Goal: Task Accomplishment & Management: Complete application form

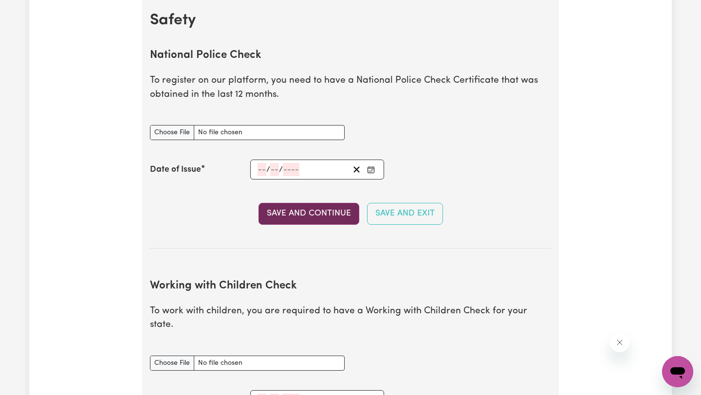
scroll to position [630, 0]
click at [168, 130] on input "National Police Check document" at bounding box center [247, 132] width 195 height 15
click at [179, 132] on input "National Police Check document" at bounding box center [247, 132] width 195 height 15
type input "C:\fakepath\report_kose_12037392-6135063.pdf"
click at [260, 169] on input "number" at bounding box center [261, 169] width 9 height 13
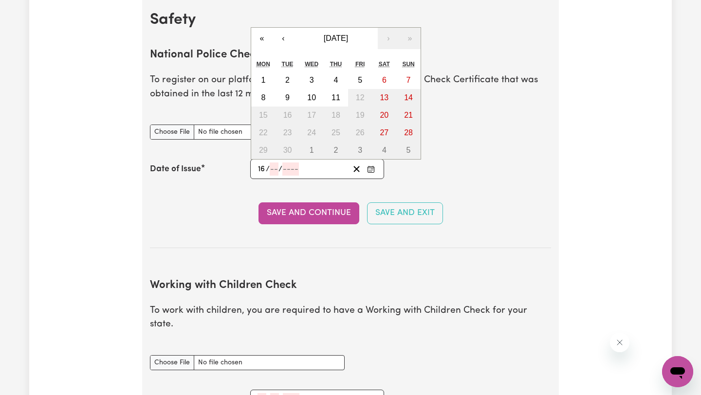
type input "16"
type input "09"
type input "0002-09-16"
type input "9"
type input "2"
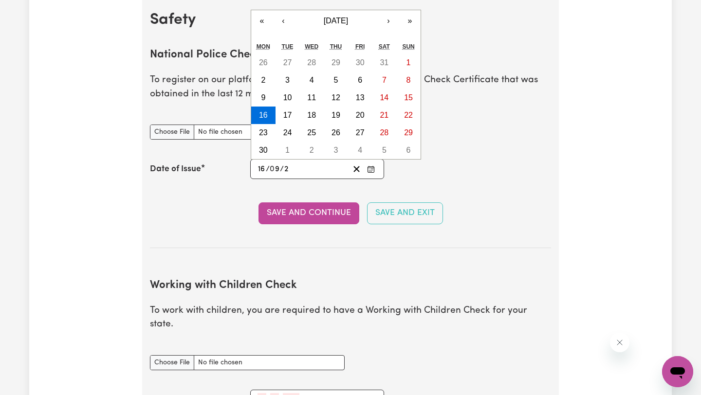
type input "0020-09-16"
type input "20"
type input "0202-09-16"
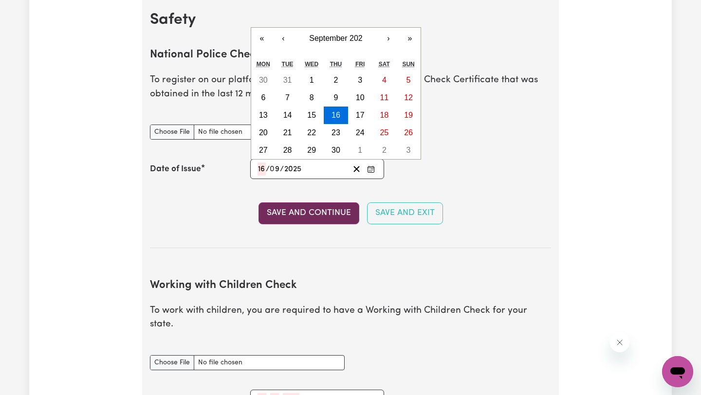
type input "2025"
click at [289, 214] on button "Save and Continue" at bounding box center [308, 212] width 101 height 21
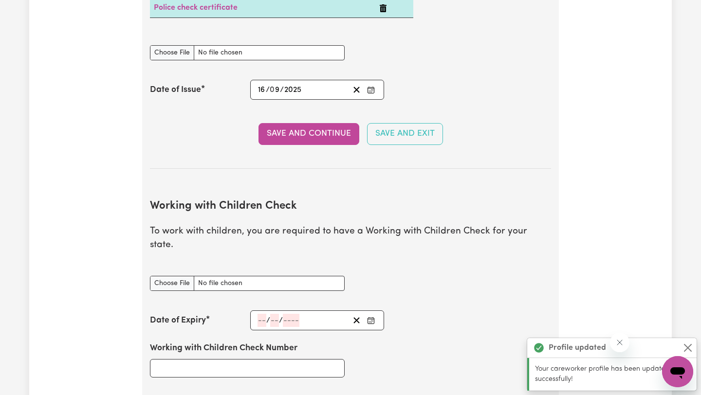
scroll to position [855, 0]
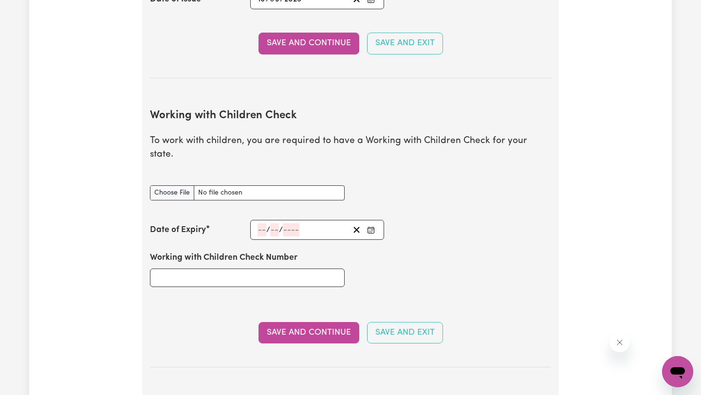
type input "C:\fakepath\SV-PDF-000-060-478.pdf"
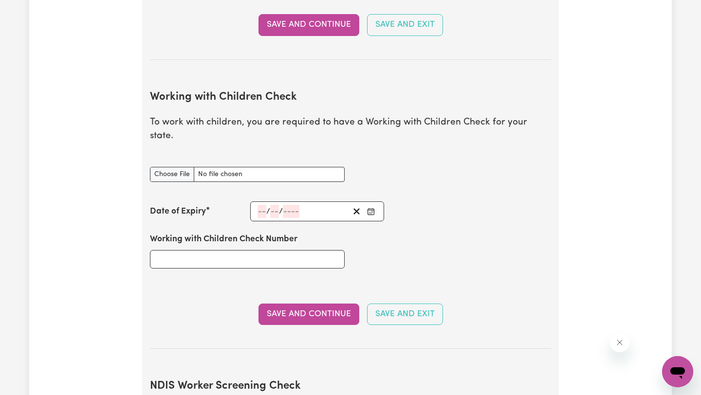
scroll to position [876, 0]
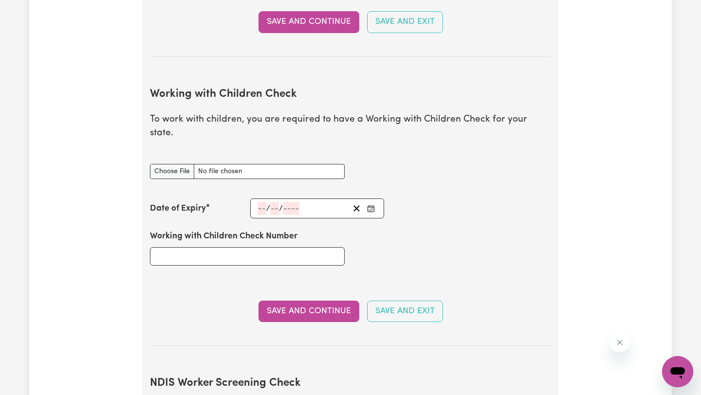
click at [260, 202] on input "number" at bounding box center [261, 208] width 9 height 13
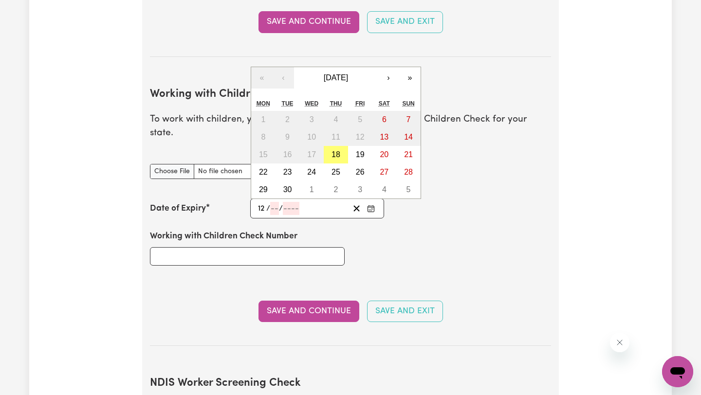
type input "12"
click at [276, 202] on input "07" at bounding box center [274, 208] width 10 height 13
type input "09"
type input "203"
type input "[DATE]"
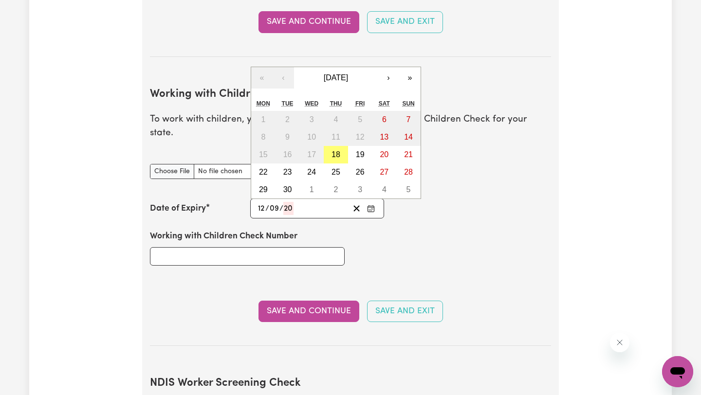
type input "9"
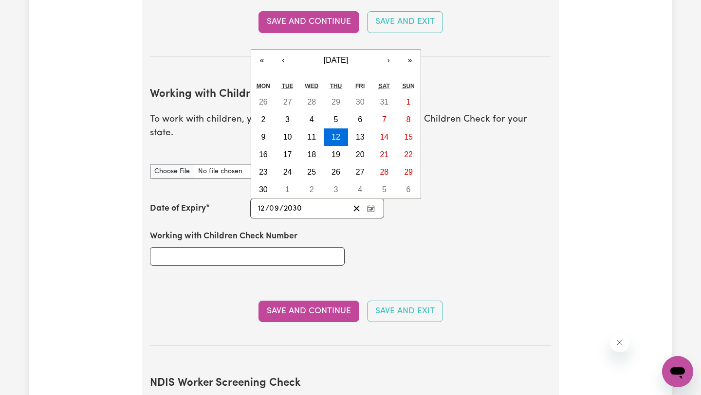
type input "2030"
click at [169, 247] on input "Working with Children Check Number" at bounding box center [247, 256] width 195 height 18
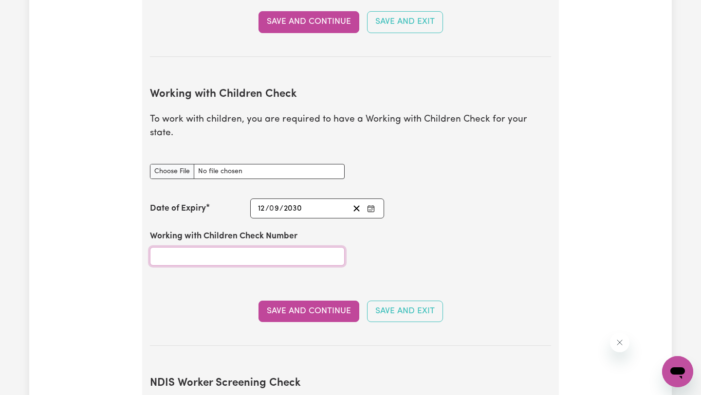
paste input "3590735A-01"
type input "3590735A-01"
click at [332, 301] on button "Save and Continue" at bounding box center [308, 311] width 101 height 21
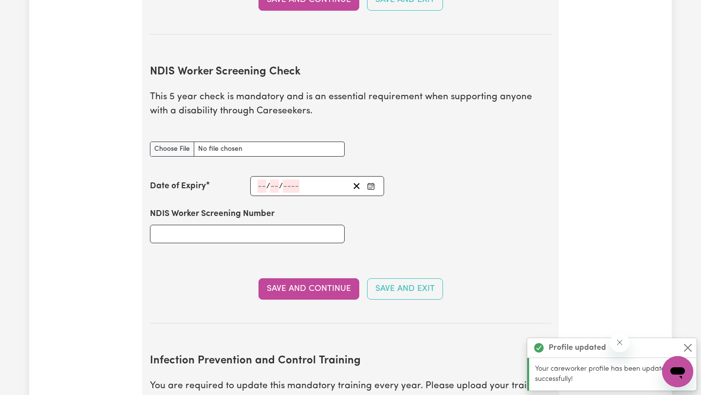
scroll to position [1247, 0]
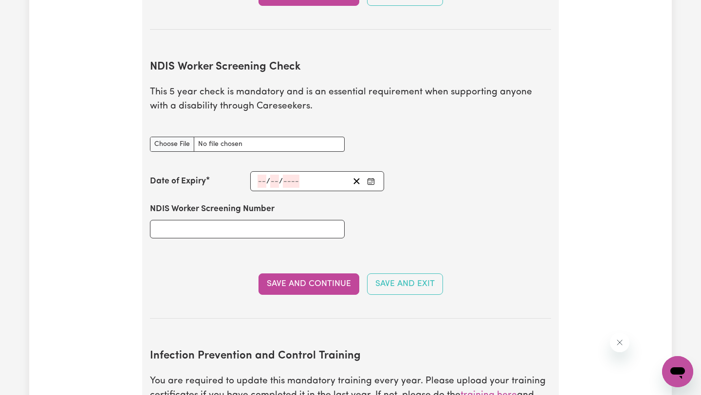
type input "C:\fakepath\NDIS screening check (1).png"
click at [216, 220] on input "NDIS Worker Screening Number" at bounding box center [247, 229] width 195 height 18
click at [260, 175] on input "number" at bounding box center [261, 181] width 9 height 13
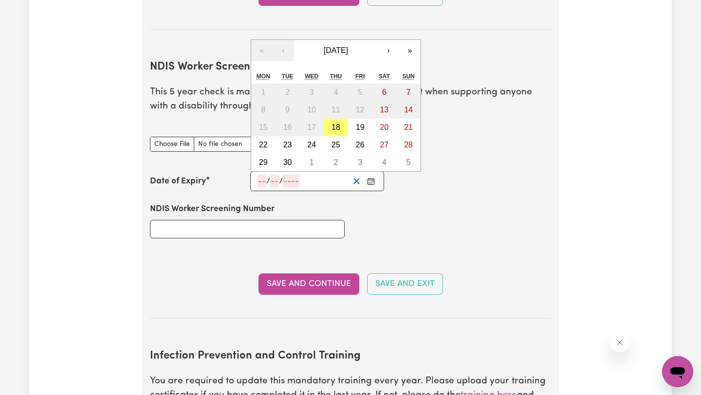
click at [356, 177] on icon "Clear date" at bounding box center [356, 181] width 9 height 9
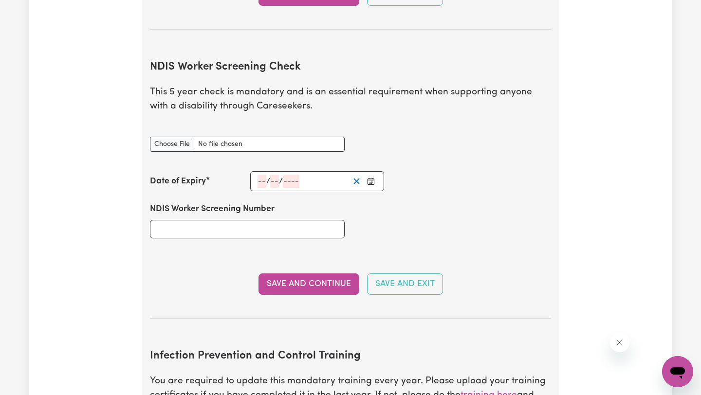
click at [358, 177] on icon "Clear date" at bounding box center [356, 181] width 9 height 9
click at [259, 175] on input "number" at bounding box center [261, 181] width 9 height 13
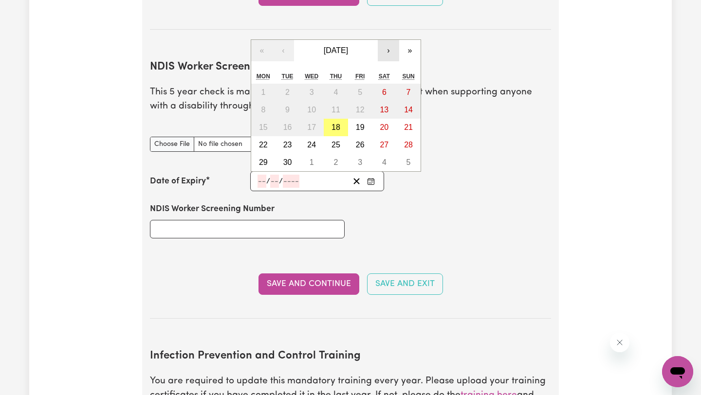
click at [394, 40] on button "›" at bounding box center [388, 50] width 21 height 21
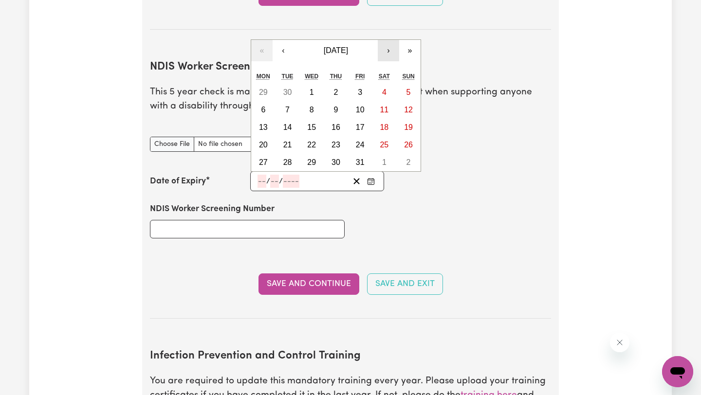
click at [394, 40] on button "›" at bounding box center [388, 50] width 21 height 21
click at [416, 40] on button "»" at bounding box center [409, 50] width 21 height 21
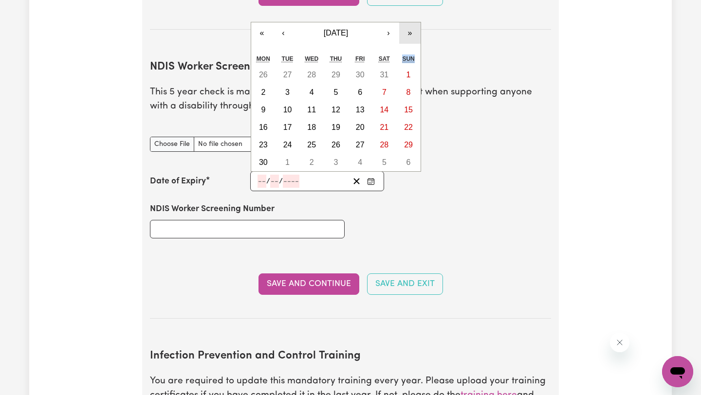
click at [416, 36] on div "« ‹ [DATE] › » Mon Tue Wed Thu Fri Sat Sun 26 27 28 29 30 31 1 2 3 4 5 6 7 8 9 …" at bounding box center [336, 97] width 170 height 150
click at [407, 22] on button "»" at bounding box center [409, 32] width 21 height 21
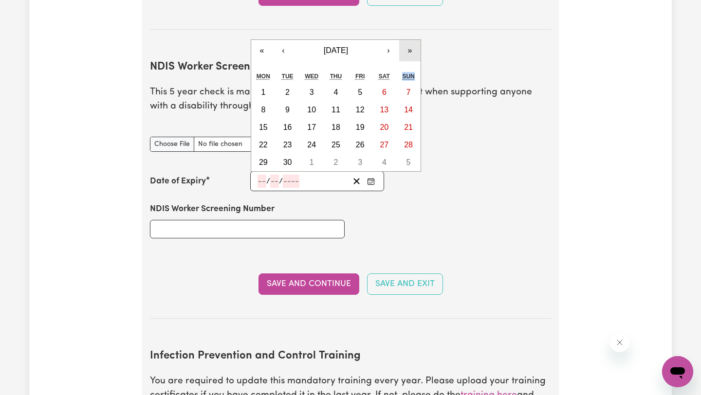
click at [413, 40] on button "»" at bounding box center [409, 50] width 21 height 21
click at [267, 40] on button "«" at bounding box center [261, 50] width 21 height 21
click at [416, 40] on button "»" at bounding box center [409, 50] width 21 height 21
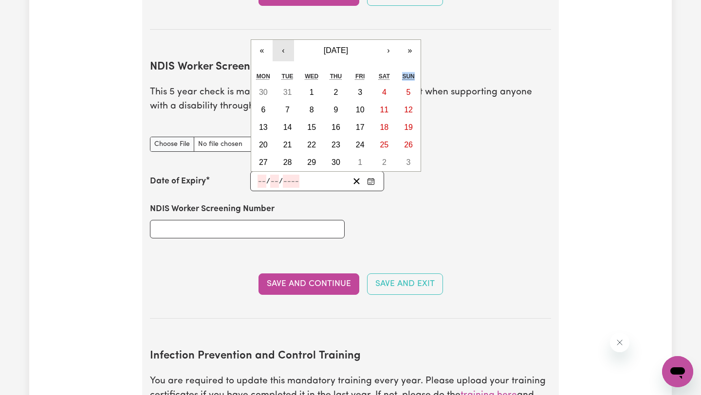
click at [287, 40] on button "‹" at bounding box center [283, 50] width 21 height 21
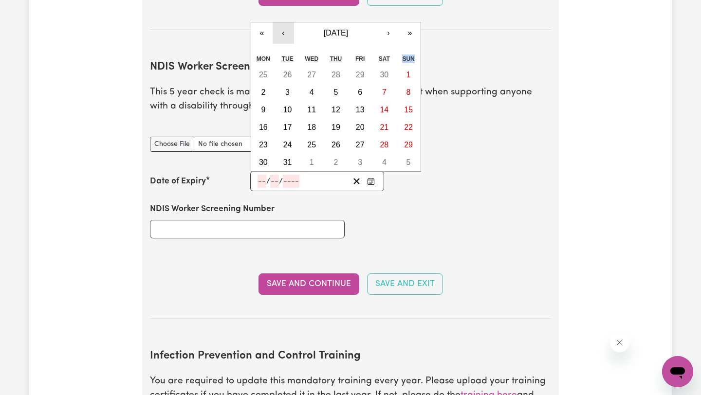
click at [287, 36] on div "« ‹ [DATE] › » Mon Tue Wed Thu Fri Sat Sun 25 26 27 28 29 30 1 2 3 4 5 6 7 8 9 …" at bounding box center [336, 97] width 170 height 150
click at [285, 24] on button "‹" at bounding box center [283, 32] width 21 height 21
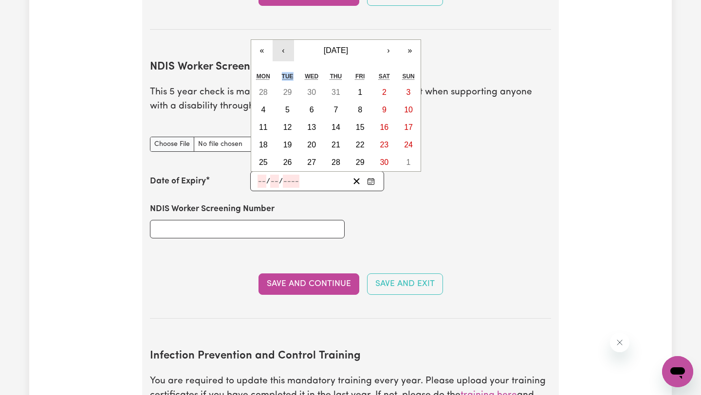
click at [291, 40] on button "‹" at bounding box center [283, 50] width 21 height 21
click at [287, 40] on button "‹" at bounding box center [283, 50] width 21 height 21
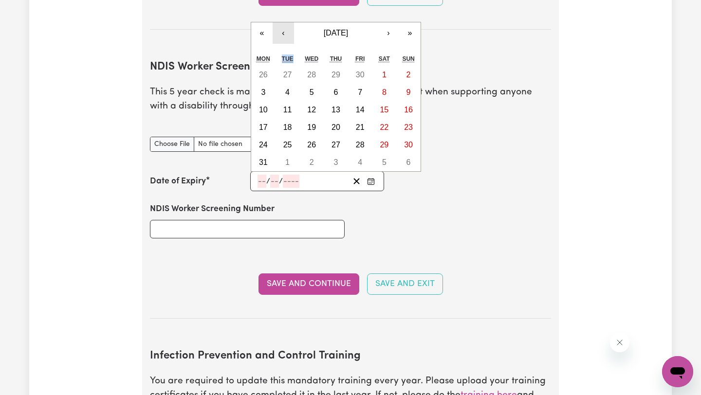
click at [283, 22] on button "‹" at bounding box center [283, 32] width 21 height 21
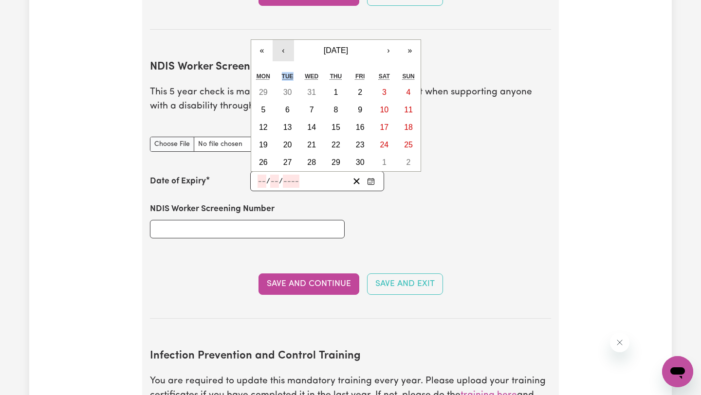
click at [288, 40] on button "‹" at bounding box center [283, 50] width 21 height 21
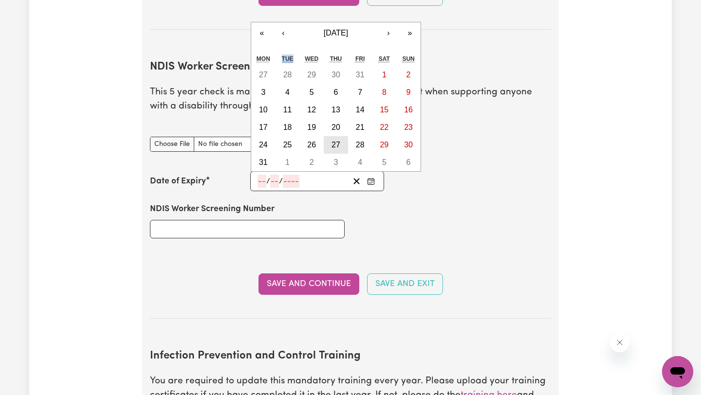
click at [340, 141] on abbr "27" at bounding box center [335, 145] width 9 height 8
type input "[DATE]"
type input "27"
type input "1"
type input "2028"
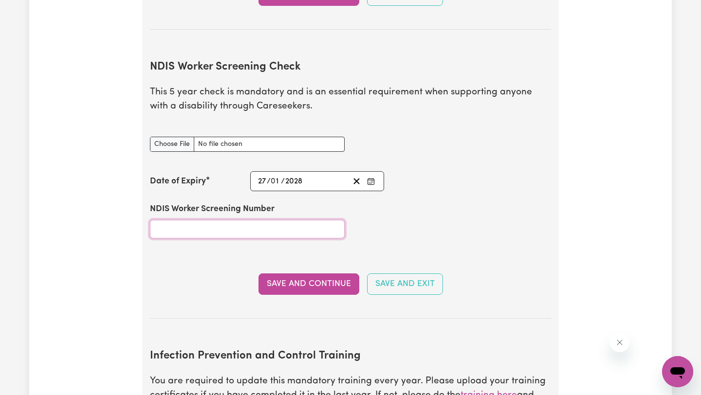
click at [280, 220] on input "NDIS Worker Screening Number" at bounding box center [247, 229] width 195 height 18
paste input "32323209"
type input "32323209"
click at [320, 274] on button "Save and Continue" at bounding box center [308, 284] width 101 height 21
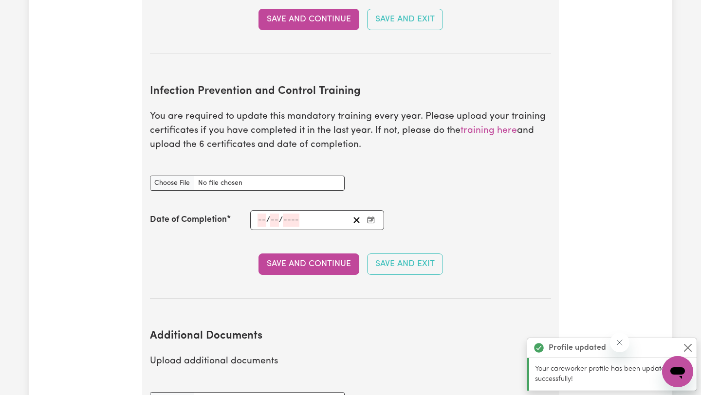
scroll to position [1568, 0]
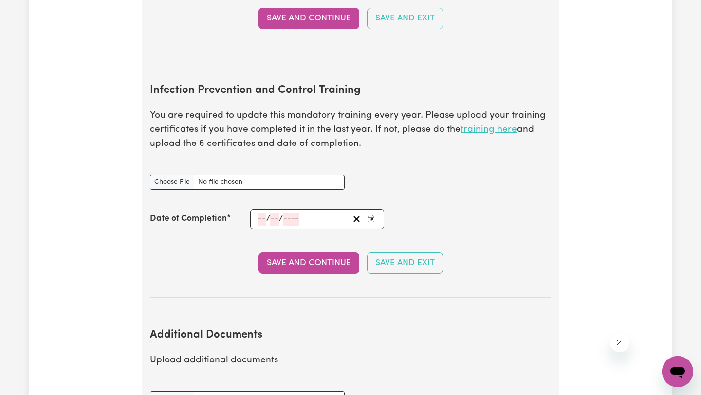
click at [466, 125] on link "training here" at bounding box center [488, 129] width 56 height 9
click at [483, 125] on link "training here" at bounding box center [488, 129] width 56 height 9
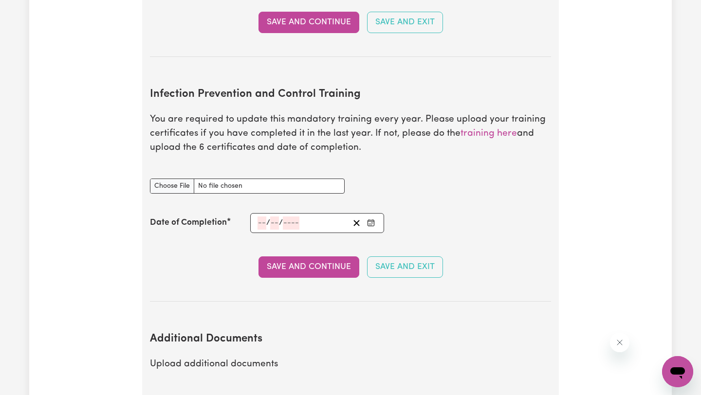
scroll to position [1565, 0]
type input "C:\fakepath\Chain of Infection.pdf"
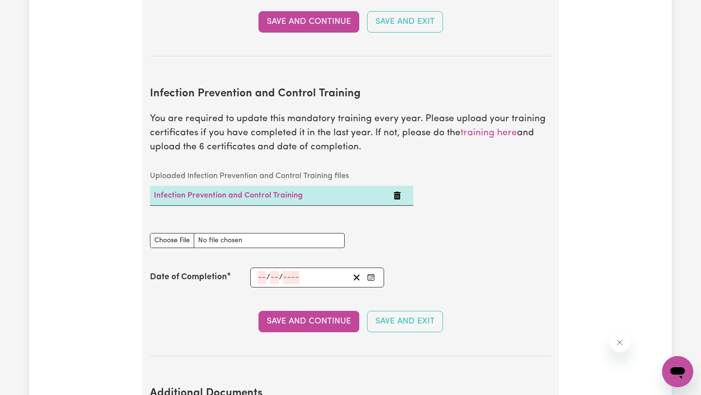
type input "C:\fakepath\Hand Hygiene.pdf"
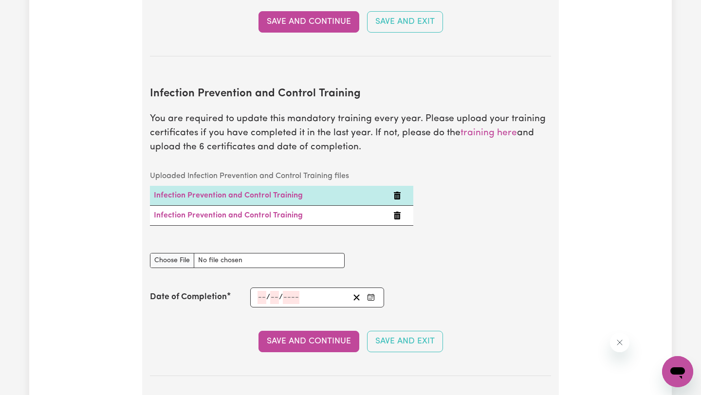
click at [396, 212] on icon "Delete Infection Prevention and Control Training" at bounding box center [397, 216] width 7 height 8
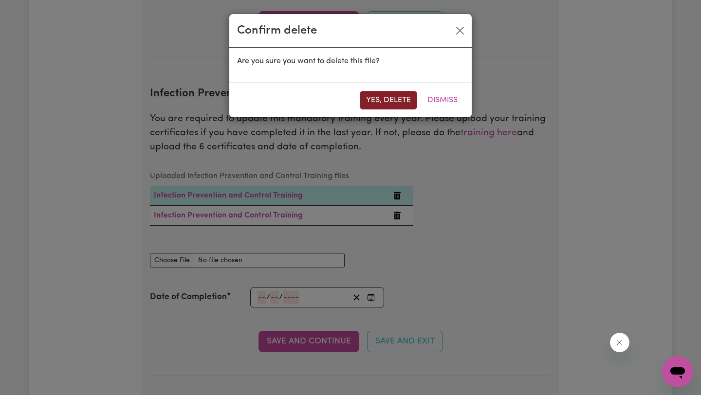
click at [402, 101] on button "Yes, delete" at bounding box center [388, 100] width 57 height 18
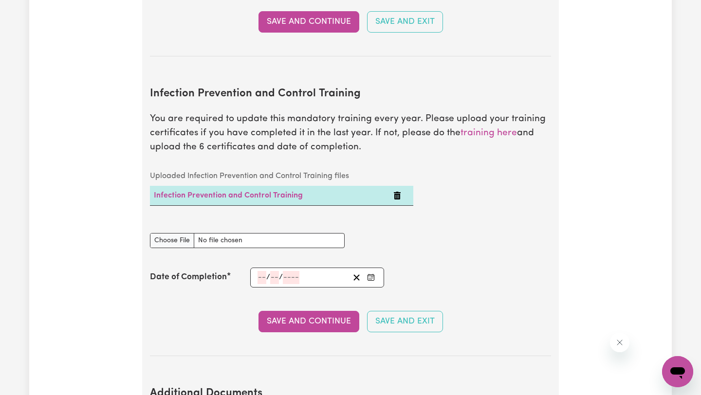
type input "C:\fakepath\Hand Hygiene.pdf"
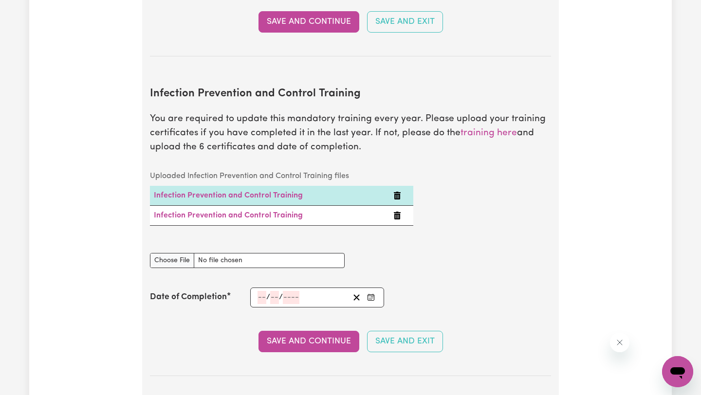
type input "C:\fakepath\Personal Protective Equipment (PPE).pdf"
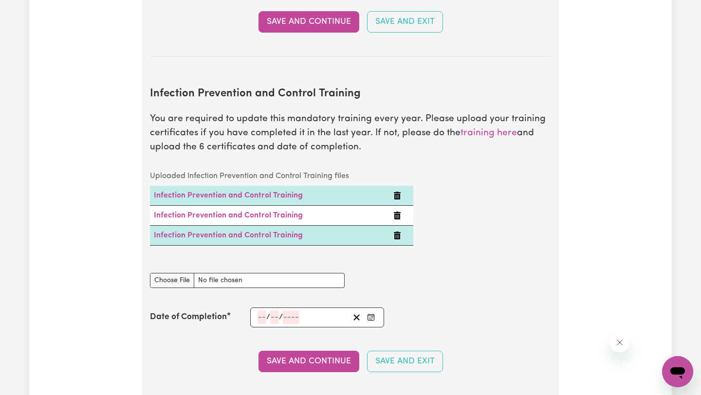
type input "C:\fakepath\Cleaning.pdf"
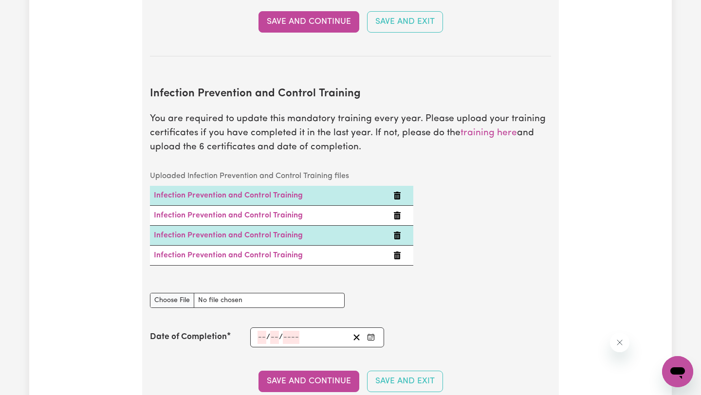
type input "C:\fakepath\Waste Management.pdf"
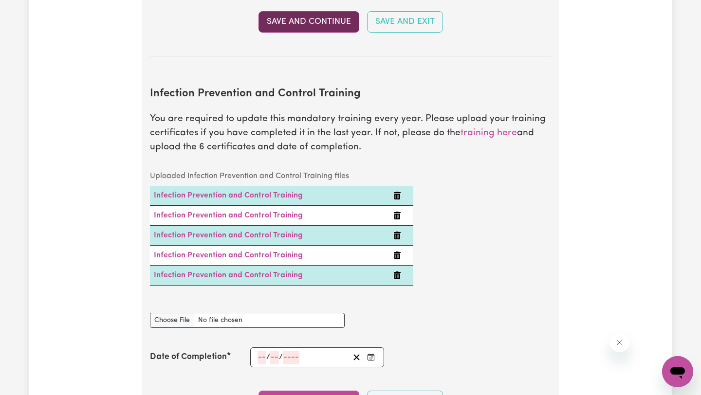
scroll to position [1564, 0]
type input "C:\fakepath\Outbreaks.pdf"
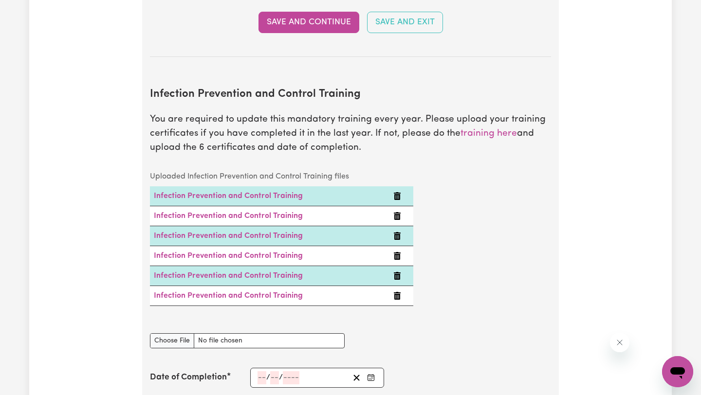
click at [254, 368] on div "/ /" at bounding box center [317, 378] width 134 height 20
click at [255, 368] on div "/ /" at bounding box center [317, 378] width 134 height 20
click at [268, 373] on span "/" at bounding box center [268, 377] width 4 height 9
click at [255, 368] on div "/ /" at bounding box center [317, 378] width 134 height 20
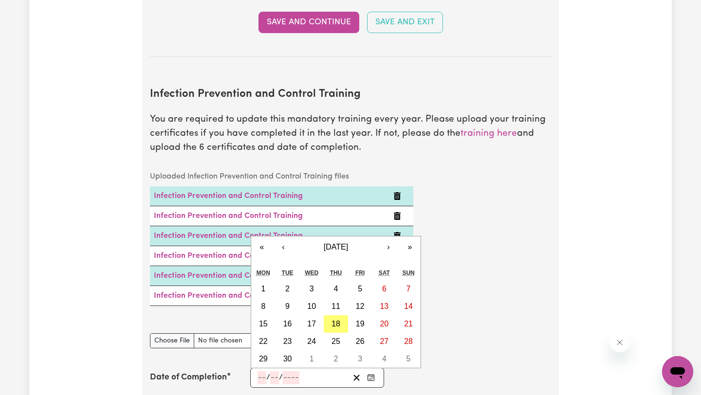
click at [261, 371] on input "number" at bounding box center [261, 377] width 9 height 13
click at [342, 315] on button "18" at bounding box center [336, 324] width 24 height 18
type input "[DATE]"
type input "18"
type input "9"
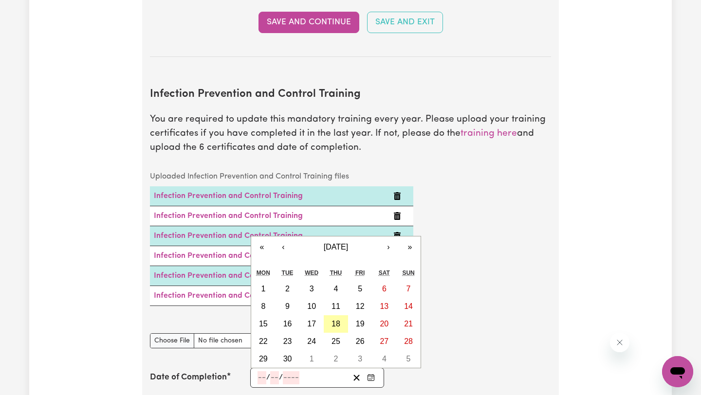
type input "2025"
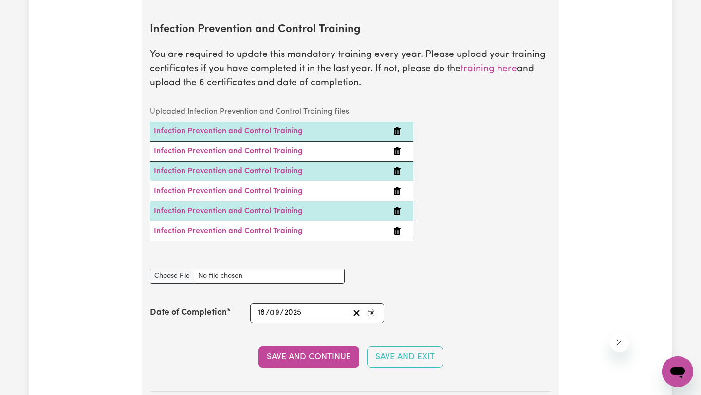
scroll to position [1630, 0]
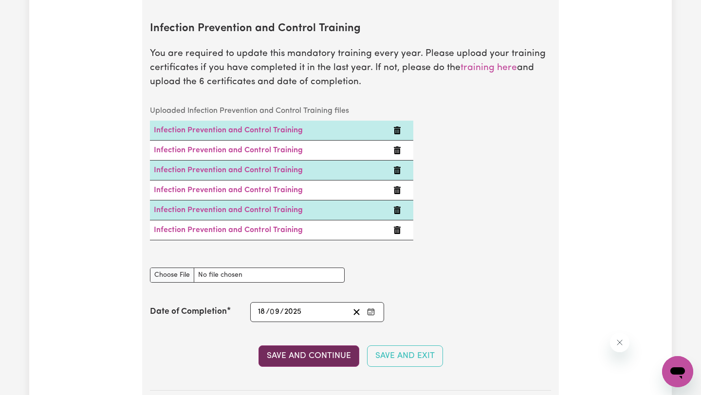
click at [320, 346] on button "Save and Continue" at bounding box center [308, 356] width 101 height 21
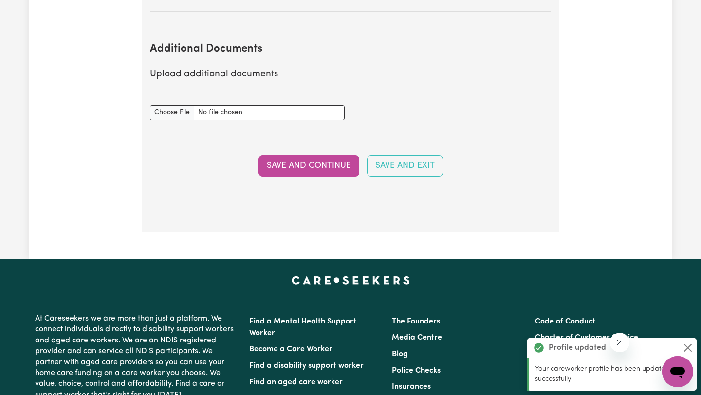
scroll to position [2022, 0]
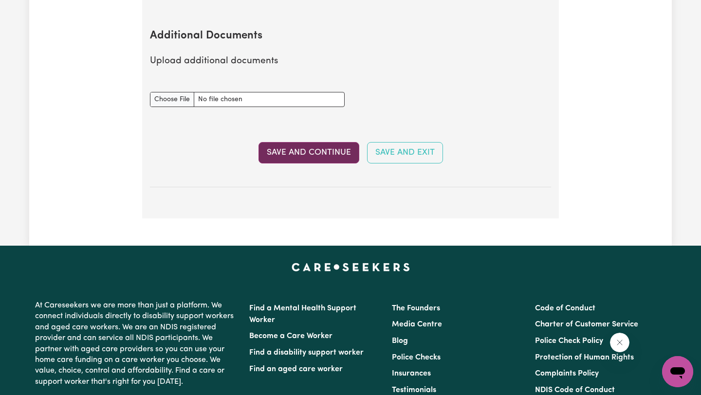
click at [341, 142] on button "Save and Continue" at bounding box center [308, 152] width 101 height 21
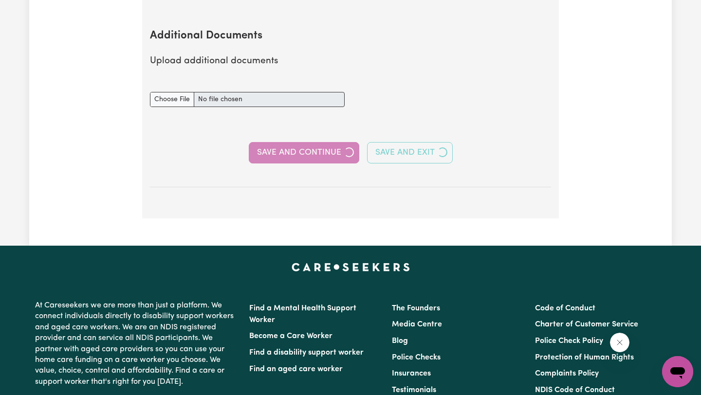
select select "Certificate III (Individual Support)"
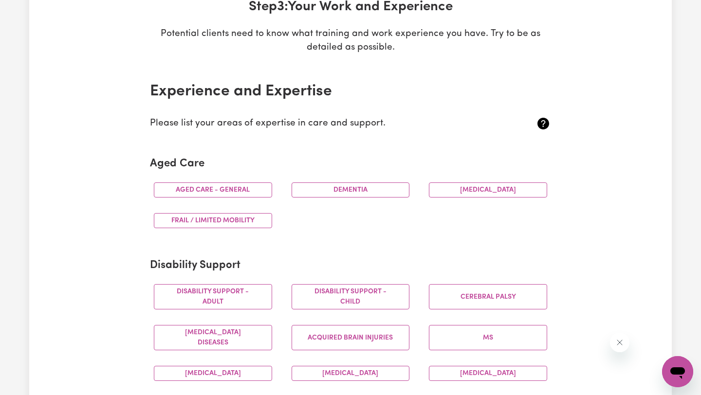
scroll to position [161, 0]
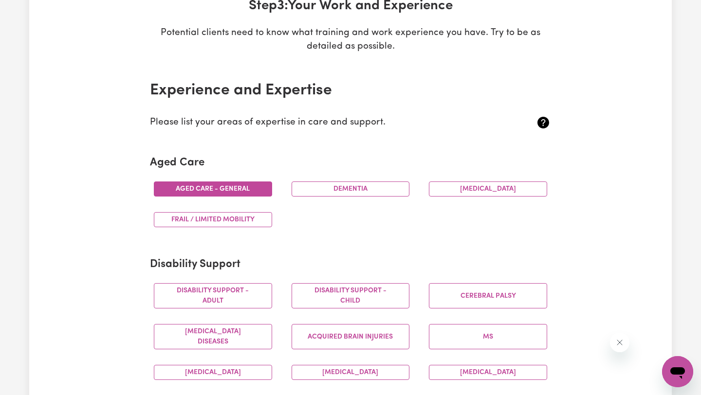
click at [252, 190] on button "Aged care - General" at bounding box center [213, 189] width 118 height 15
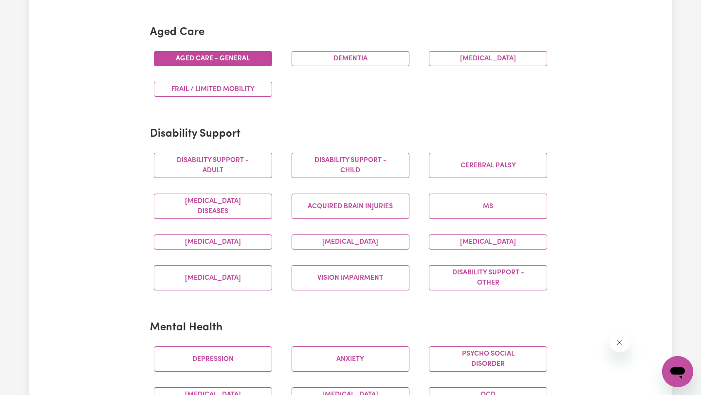
scroll to position [292, 0]
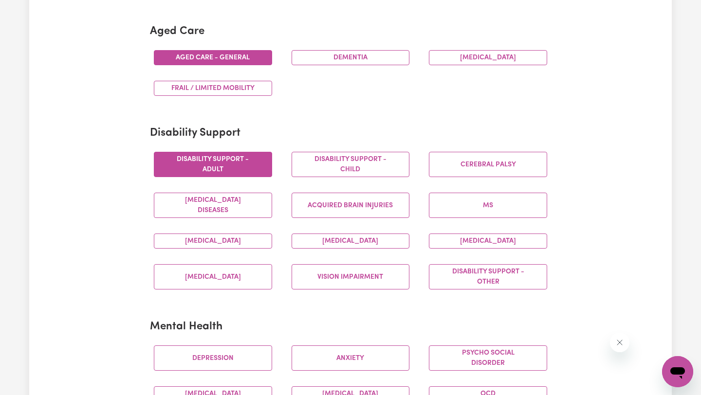
click at [188, 174] on button "Disability support - Adult" at bounding box center [213, 164] width 118 height 25
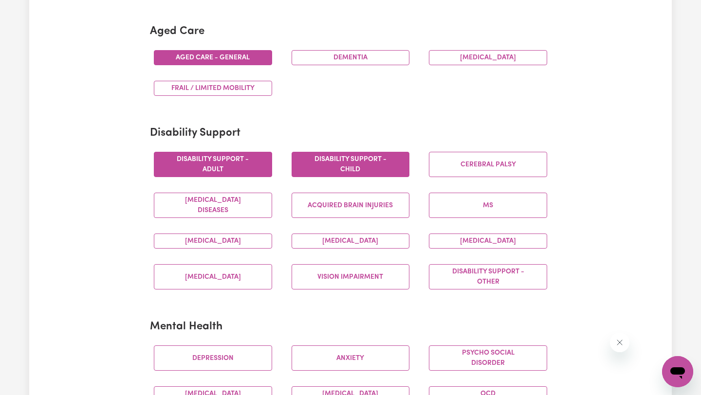
click at [327, 169] on button "Disability support - Child" at bounding box center [351, 164] width 118 height 25
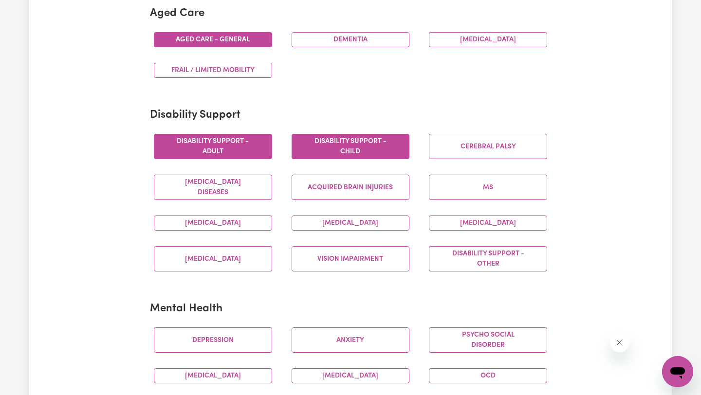
scroll to position [314, 0]
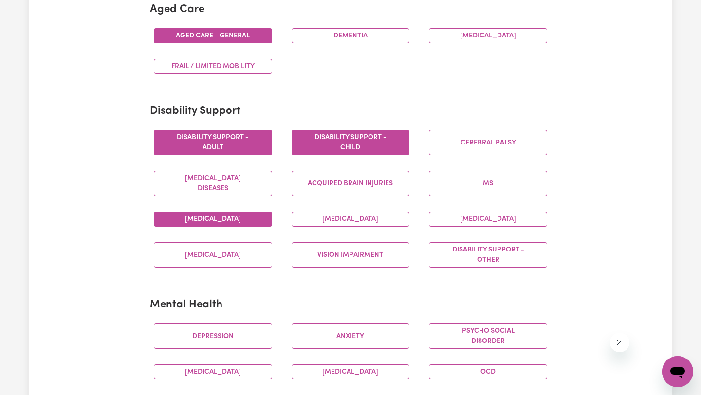
click at [246, 222] on button "[MEDICAL_DATA]" at bounding box center [213, 219] width 118 height 15
click at [178, 214] on button "[MEDICAL_DATA]" at bounding box center [213, 219] width 118 height 15
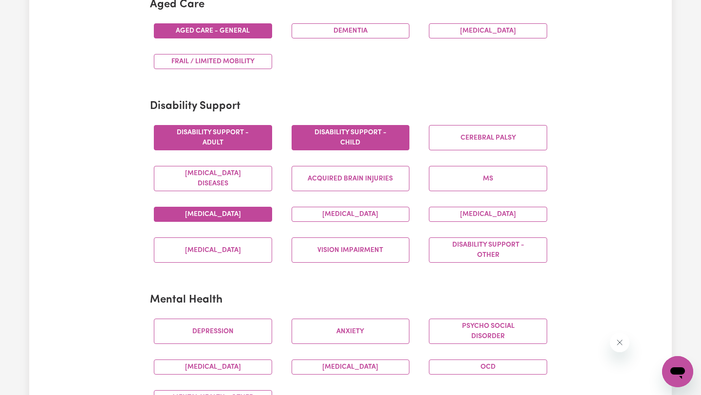
click at [162, 212] on button "[MEDICAL_DATA]" at bounding box center [213, 214] width 118 height 15
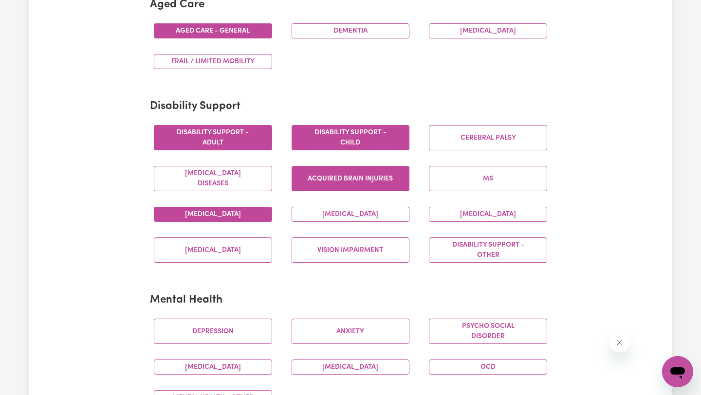
click at [368, 178] on button "Acquired Brain Injuries" at bounding box center [351, 178] width 118 height 25
click at [330, 208] on button "[MEDICAL_DATA]" at bounding box center [351, 214] width 118 height 15
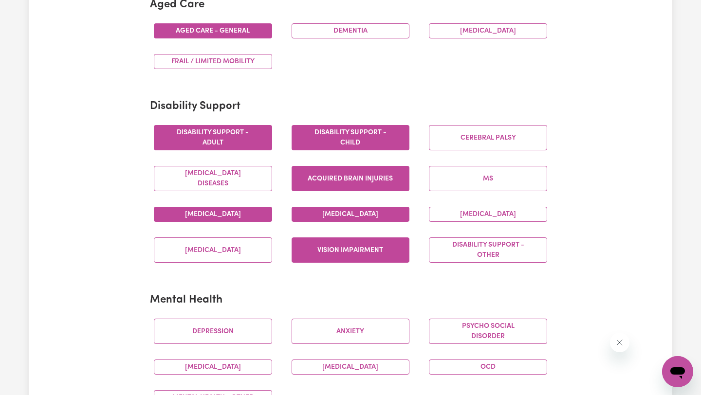
click at [397, 249] on button "Vision impairment" at bounding box center [351, 250] width 118 height 25
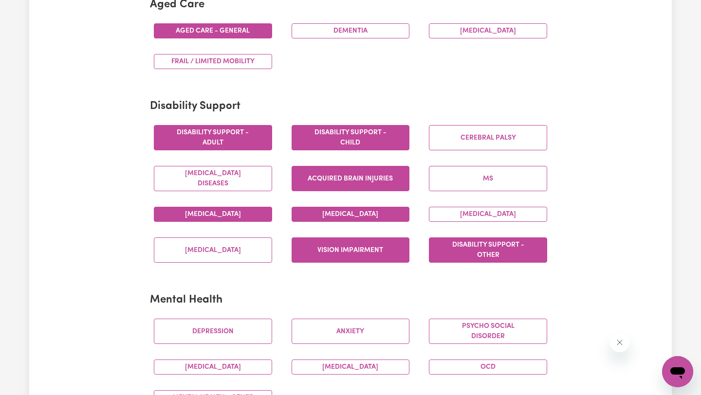
click at [470, 249] on button "Disability support - Other" at bounding box center [488, 250] width 118 height 25
click at [476, 214] on button "[MEDICAL_DATA]" at bounding box center [488, 214] width 118 height 15
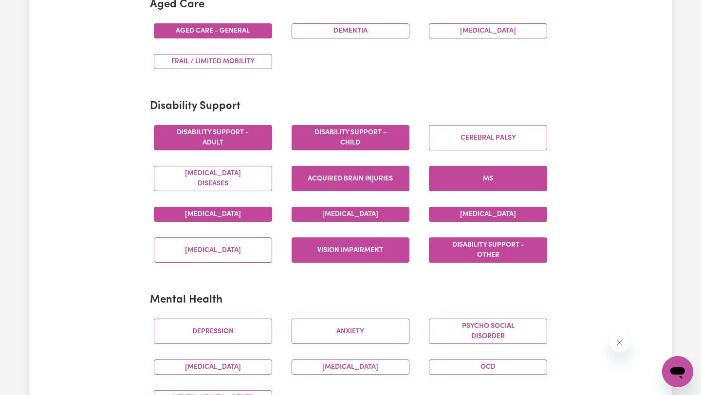
click at [456, 176] on button "MS" at bounding box center [488, 178] width 118 height 25
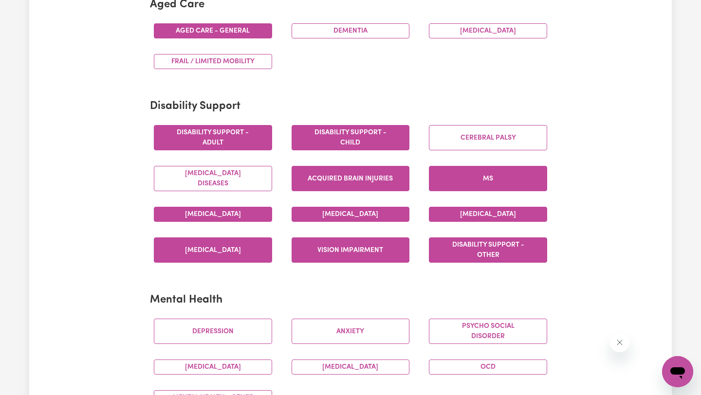
click at [245, 253] on button "[MEDICAL_DATA]" at bounding box center [213, 250] width 118 height 25
click at [470, 182] on button "MS" at bounding box center [488, 178] width 118 height 25
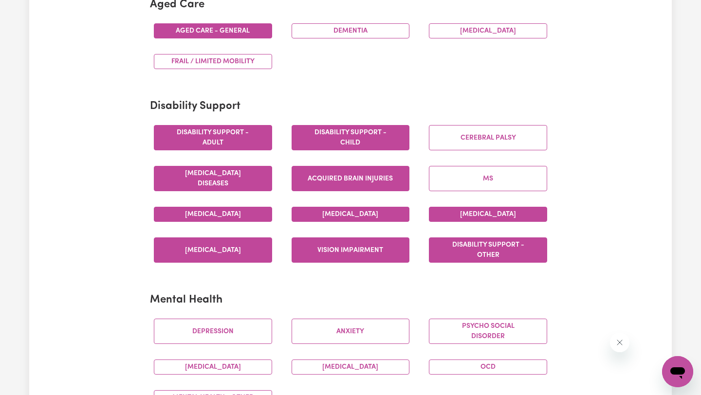
click at [259, 182] on button "[MEDICAL_DATA] Diseases" at bounding box center [213, 178] width 118 height 25
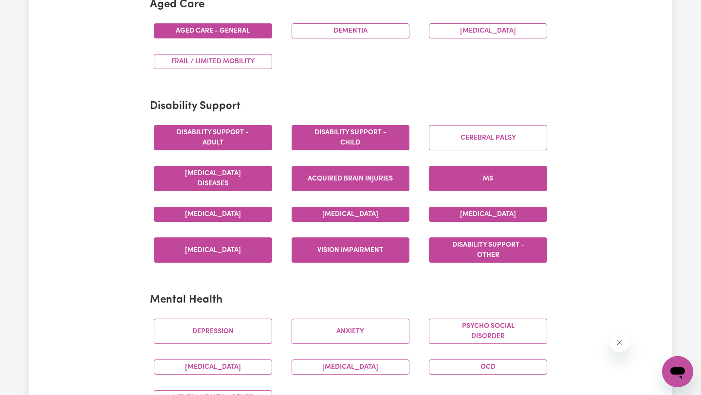
click at [494, 170] on button "MS" at bounding box center [488, 178] width 118 height 25
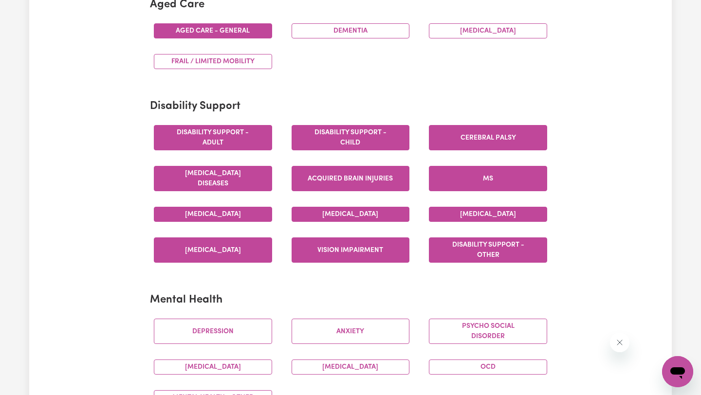
click at [494, 146] on button "Cerebral Palsy" at bounding box center [488, 137] width 118 height 25
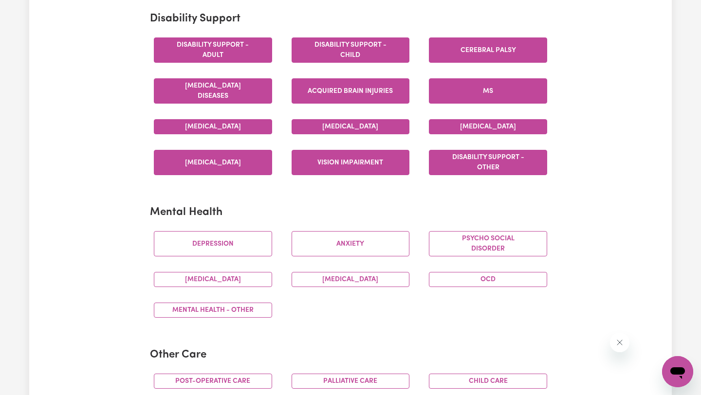
scroll to position [408, 0]
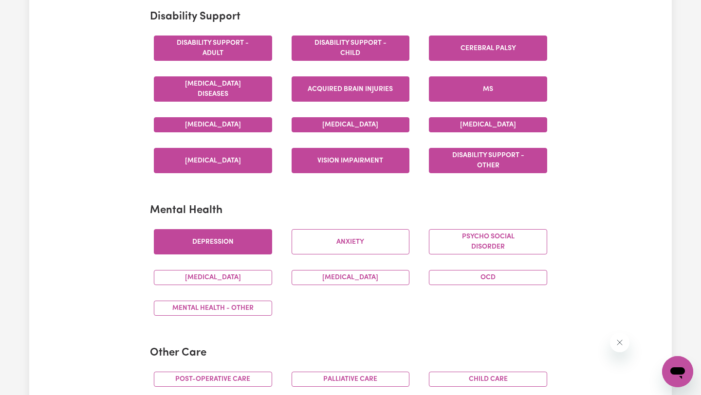
click at [224, 246] on button "Depression" at bounding box center [213, 241] width 118 height 25
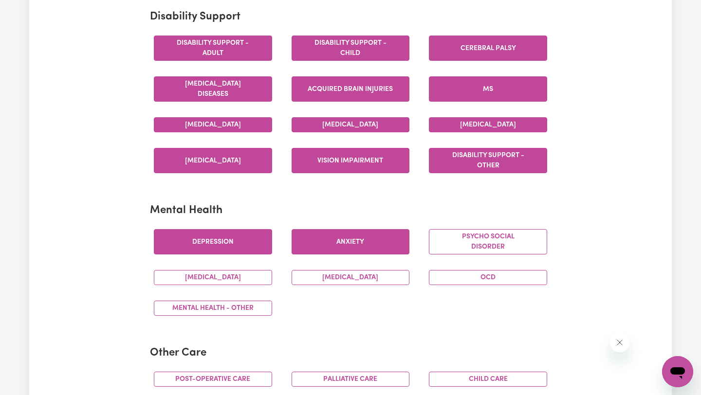
click at [308, 246] on button "Anxiety" at bounding box center [351, 241] width 118 height 25
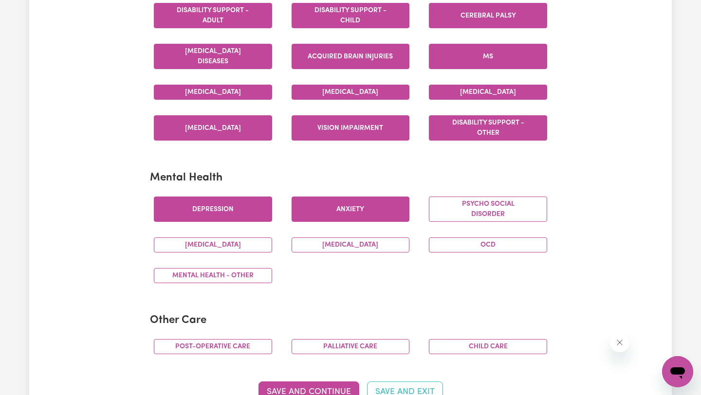
scroll to position [443, 0]
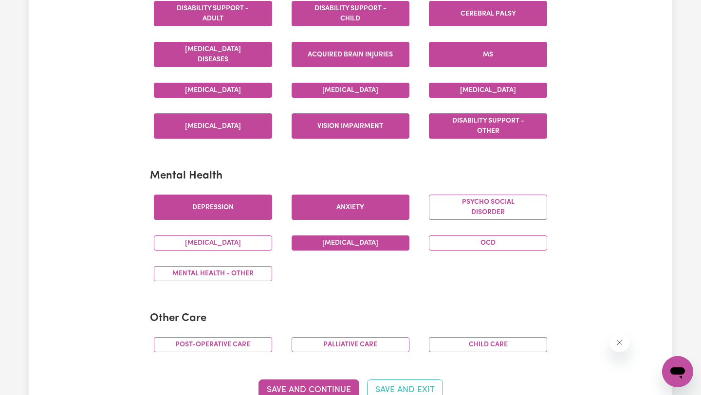
click at [376, 247] on button "[MEDICAL_DATA]" at bounding box center [351, 243] width 118 height 15
click at [467, 246] on button "OCD" at bounding box center [488, 243] width 118 height 15
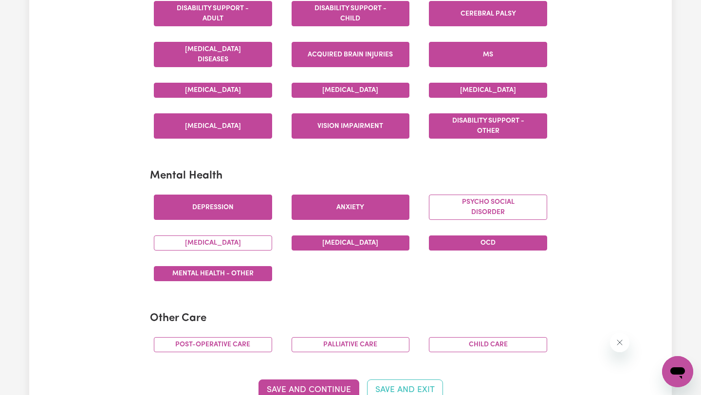
click at [249, 278] on button "Mental Health - Other" at bounding box center [213, 273] width 118 height 15
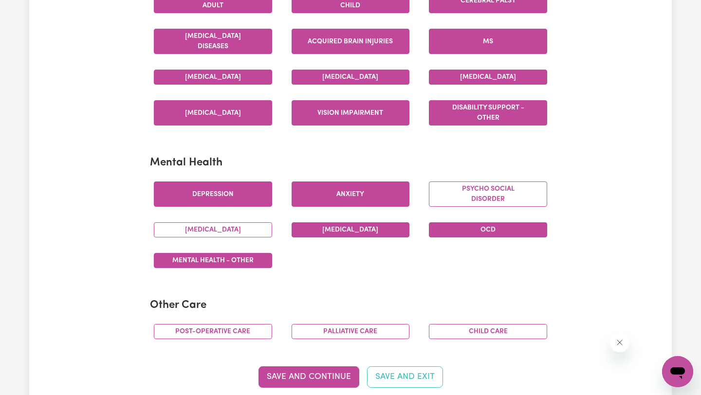
scroll to position [457, 0]
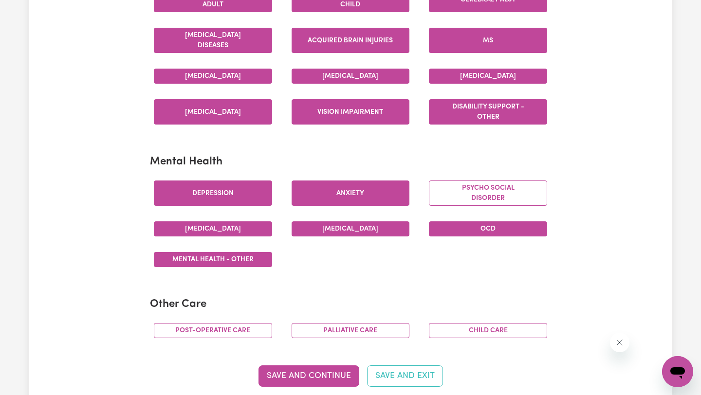
click at [209, 230] on button "[MEDICAL_DATA]" at bounding box center [213, 228] width 118 height 15
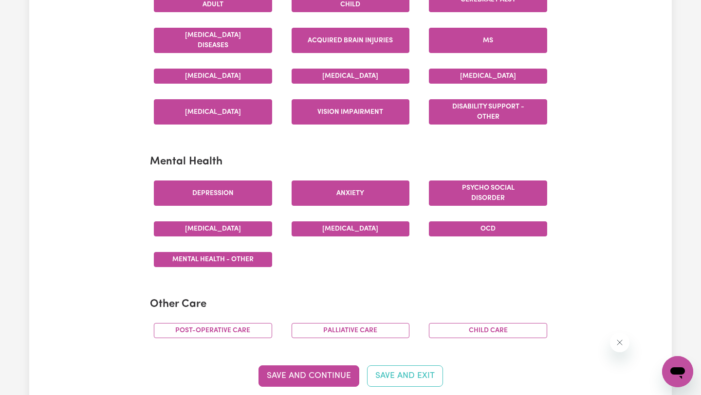
click at [484, 194] on button "Psycho social disorder" at bounding box center [488, 193] width 118 height 25
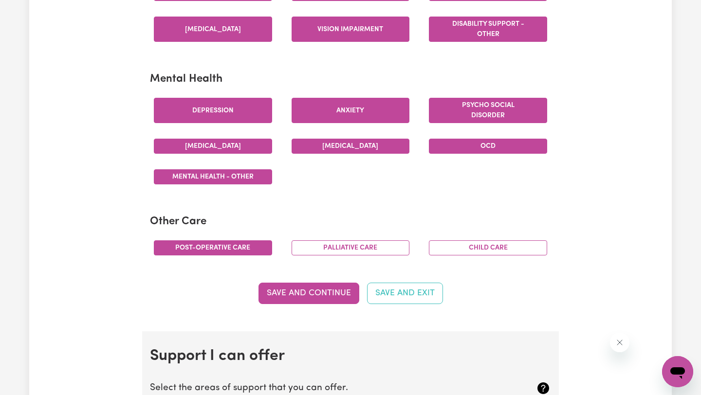
scroll to position [544, 0]
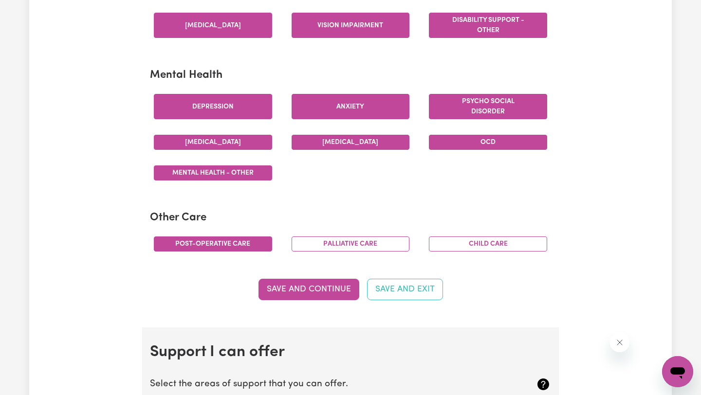
click at [236, 245] on button "Post-operative care" at bounding box center [213, 244] width 118 height 15
click at [375, 240] on button "Palliative care" at bounding box center [351, 244] width 118 height 15
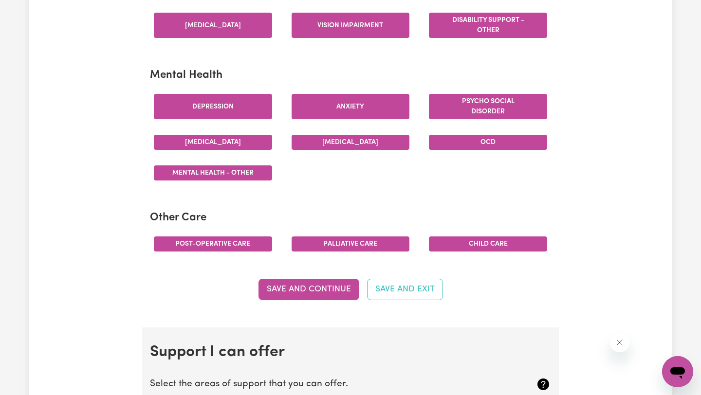
click at [466, 244] on button "Child care" at bounding box center [488, 244] width 118 height 15
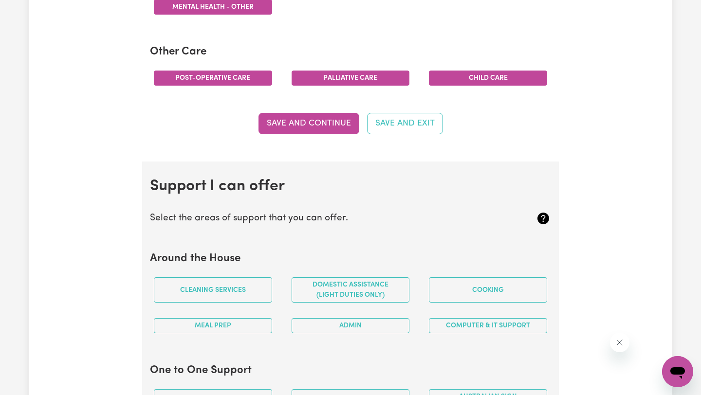
scroll to position [756, 0]
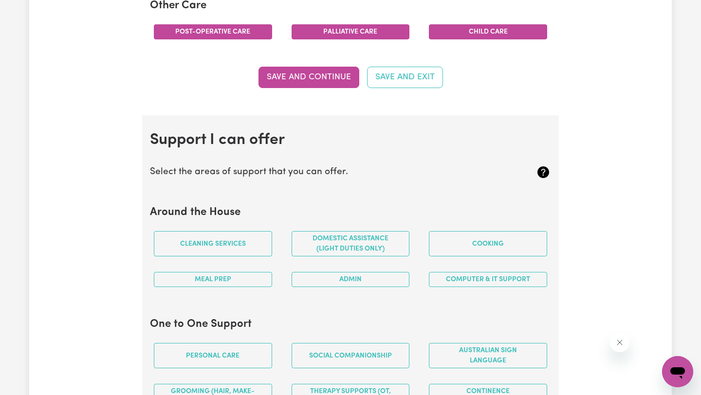
click at [214, 260] on div "Cleaning services" at bounding box center [213, 243] width 138 height 41
click at [306, 87] on button "Save and Continue" at bounding box center [308, 77] width 101 height 21
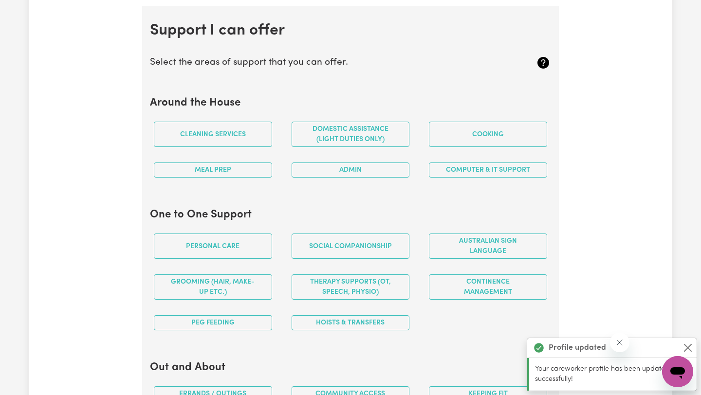
scroll to position [871, 0]
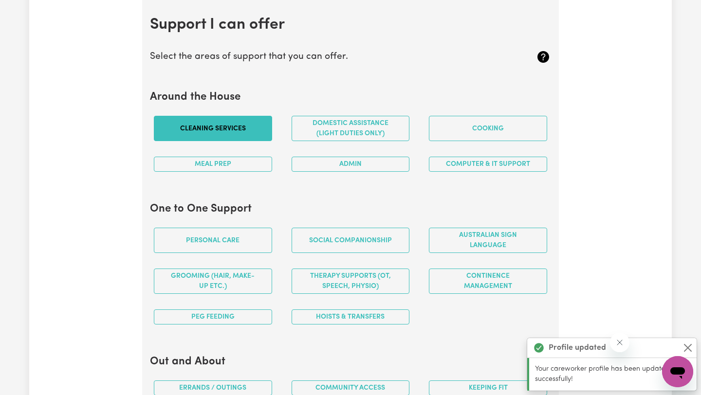
click at [260, 132] on button "Cleaning services" at bounding box center [213, 128] width 118 height 25
click at [258, 177] on div "Meal prep" at bounding box center [213, 164] width 138 height 31
click at [257, 165] on button "Meal prep" at bounding box center [213, 164] width 118 height 15
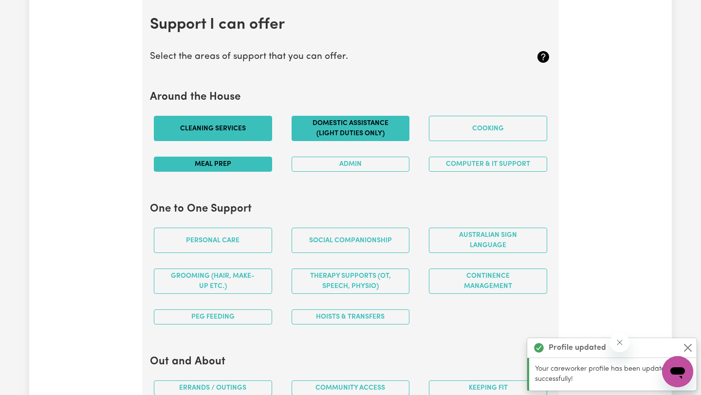
click at [346, 130] on button "Domestic assistance (light duties only)" at bounding box center [351, 128] width 118 height 25
click at [346, 162] on button "Admin" at bounding box center [351, 164] width 118 height 15
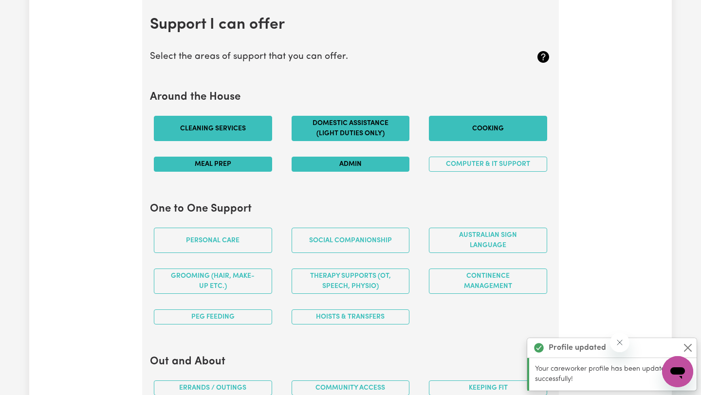
click at [458, 124] on button "Cooking" at bounding box center [488, 128] width 118 height 25
click at [458, 163] on button "Computer & IT Support" at bounding box center [488, 164] width 118 height 15
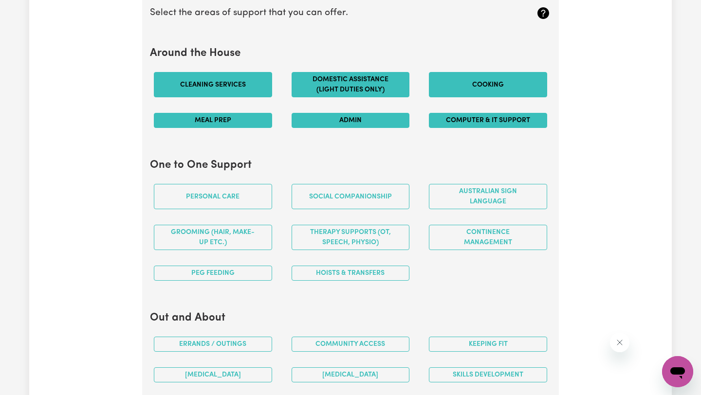
scroll to position [918, 0]
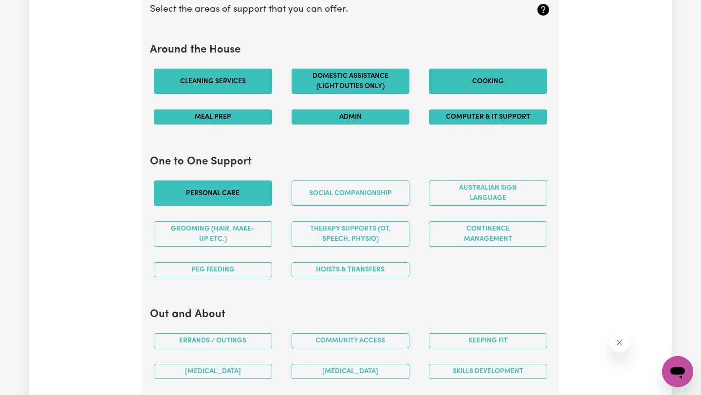
click at [234, 201] on button "Personal care" at bounding box center [213, 193] width 118 height 25
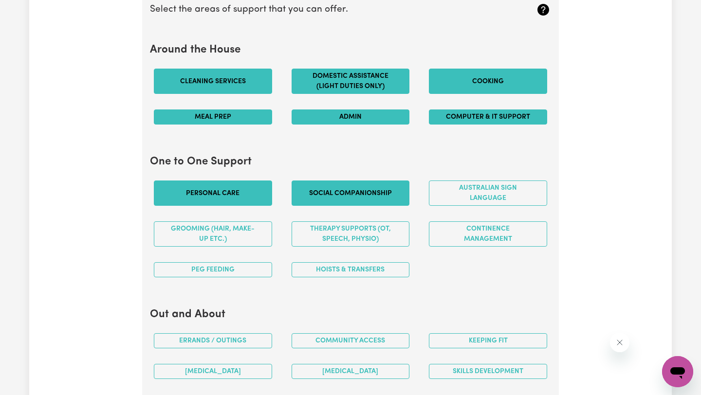
click at [329, 194] on button "Social companionship" at bounding box center [351, 193] width 118 height 25
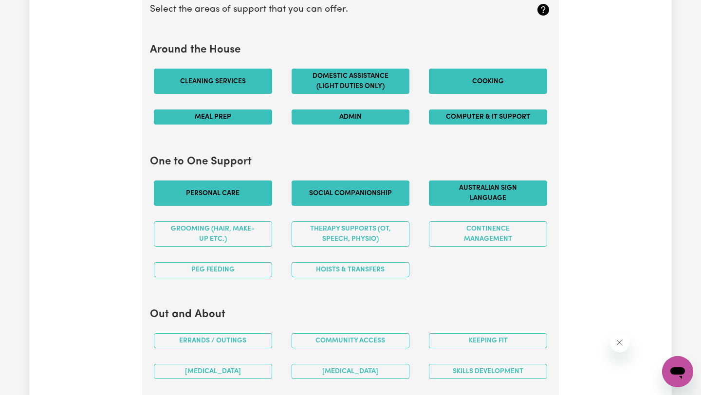
click at [501, 185] on button "Australian Sign Language" at bounding box center [488, 193] width 118 height 25
click at [496, 209] on div "Australian Sign Language" at bounding box center [488, 193] width 138 height 41
click at [493, 197] on button "Australian Sign Language" at bounding box center [488, 193] width 118 height 25
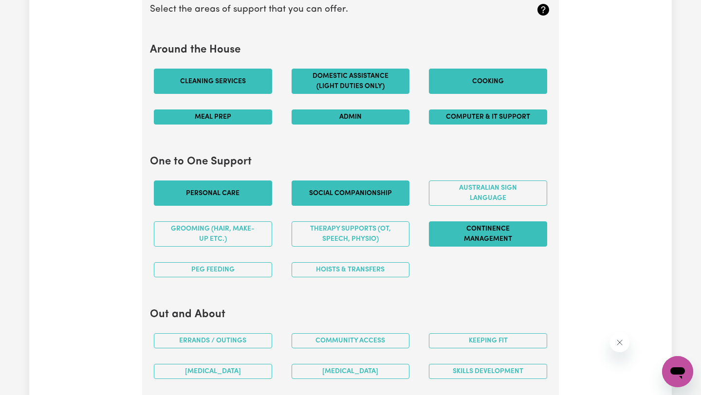
click at [493, 222] on button "Continence management" at bounding box center [488, 233] width 118 height 25
click at [456, 212] on div "Australian Sign Language" at bounding box center [488, 193] width 138 height 41
